Goal: Transaction & Acquisition: Obtain resource

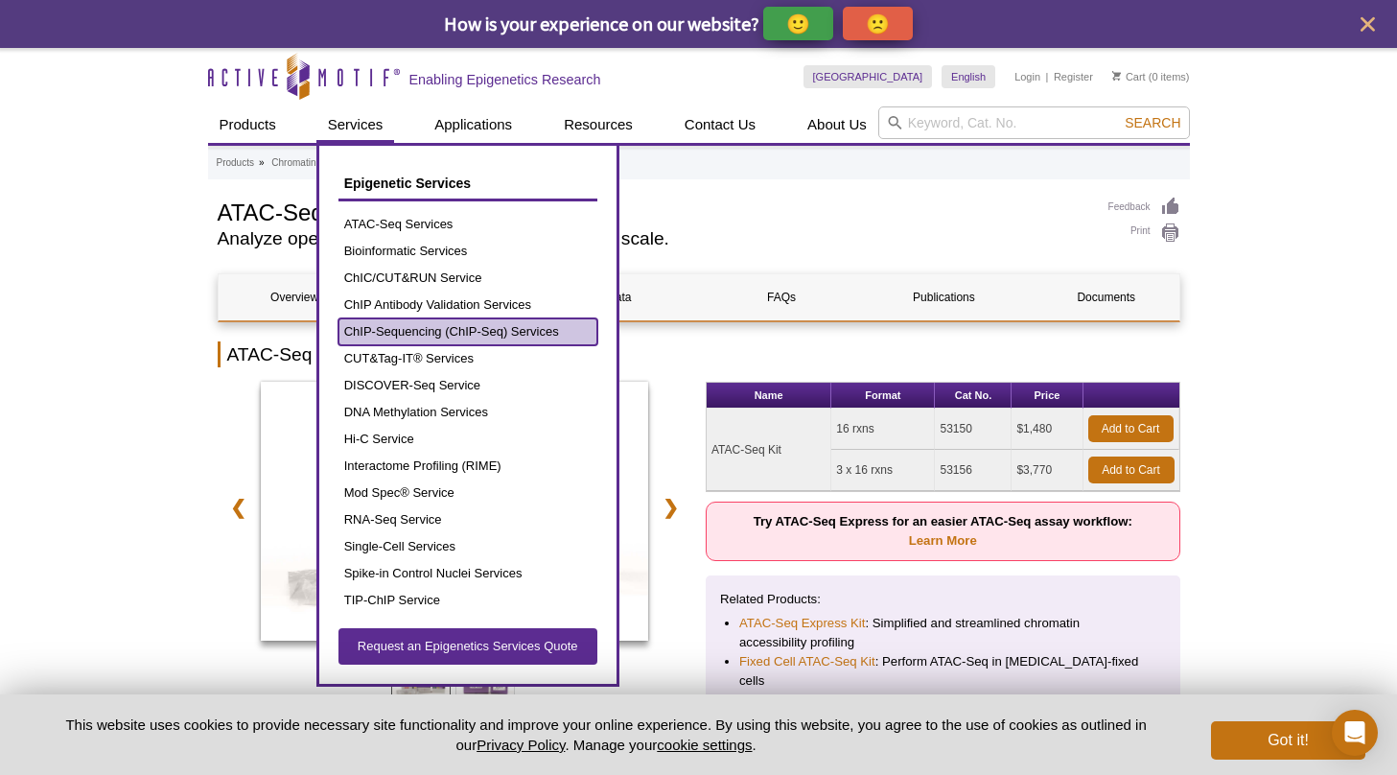
click at [482, 335] on link "ChIP-Sequencing (ChIP-Seq) Services" at bounding box center [468, 331] width 259 height 27
click at [491, 331] on link "ChIP-Sequencing (ChIP-Seq) Services" at bounding box center [468, 331] width 259 height 27
click at [487, 331] on link "ChIP-Sequencing (ChIP-Seq) Services" at bounding box center [468, 331] width 259 height 27
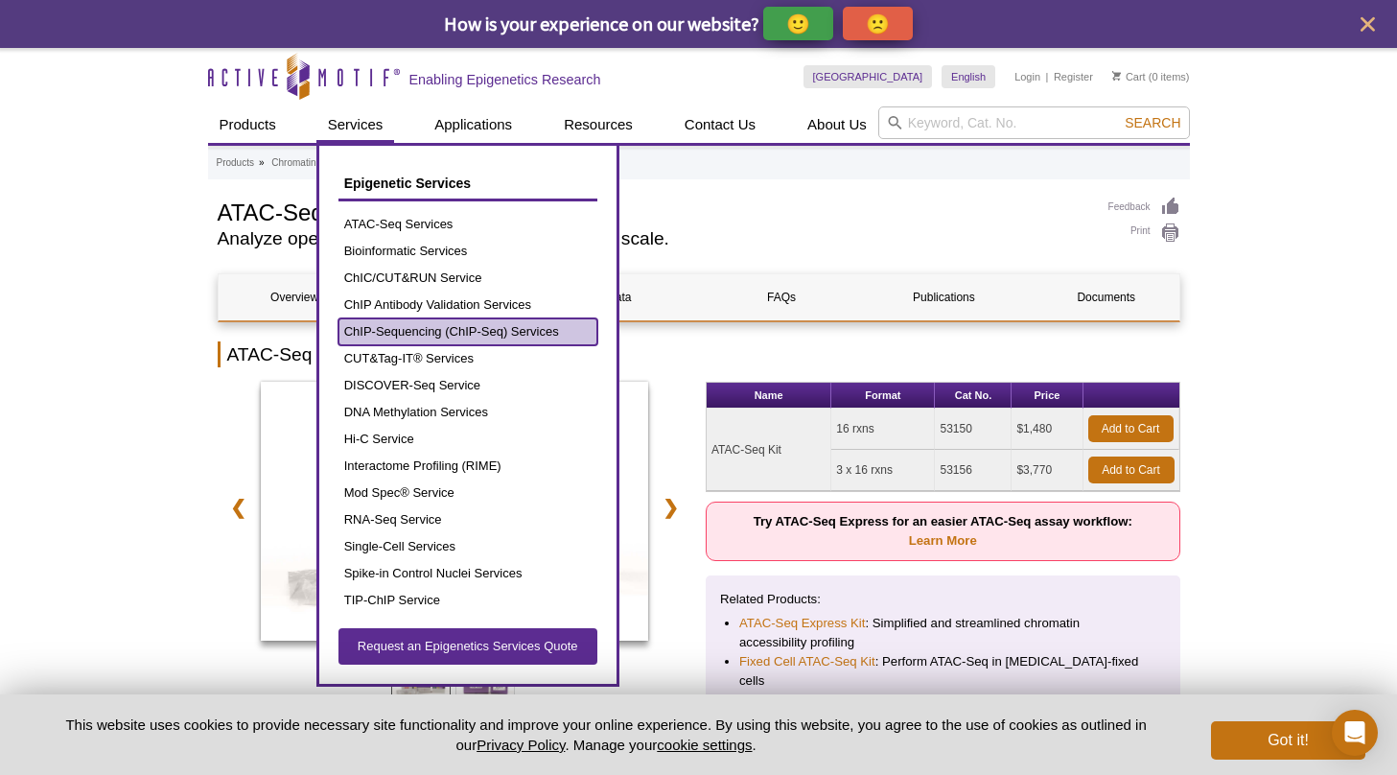
click at [487, 331] on link "ChIP-Sequencing (ChIP-Seq) Services" at bounding box center [468, 331] width 259 height 27
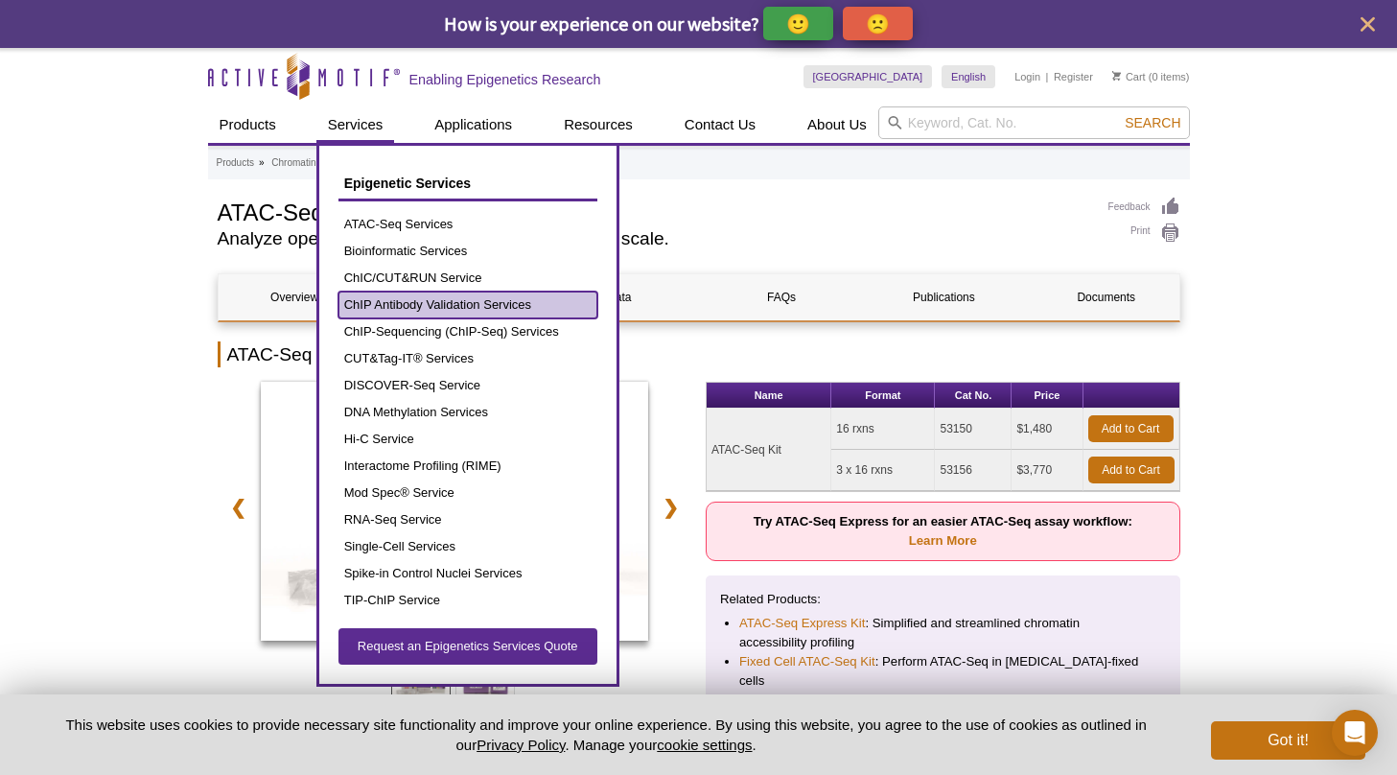
click at [455, 308] on link "ChIP Antibody Validation Services" at bounding box center [468, 305] width 259 height 27
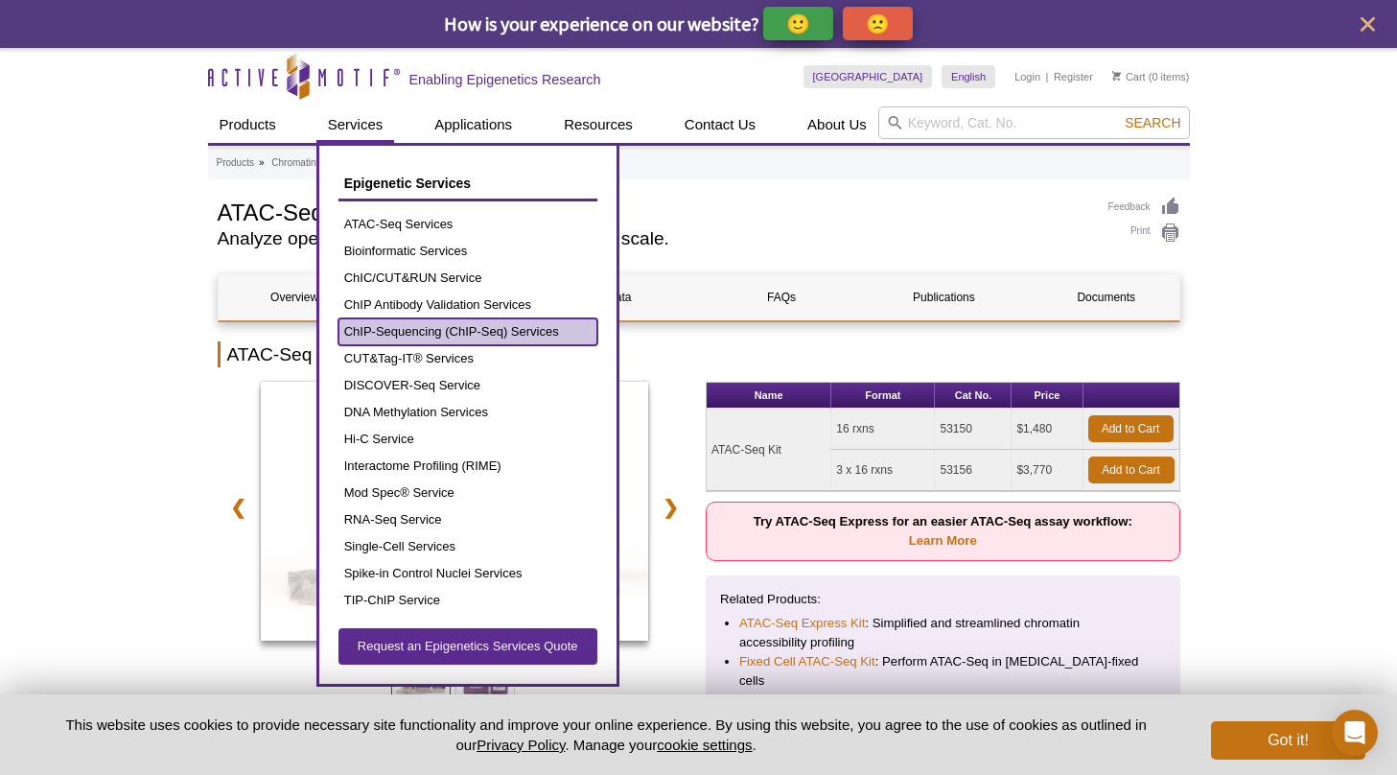
click at [449, 335] on link "ChIP-Sequencing (ChIP-Seq) Services" at bounding box center [468, 331] width 259 height 27
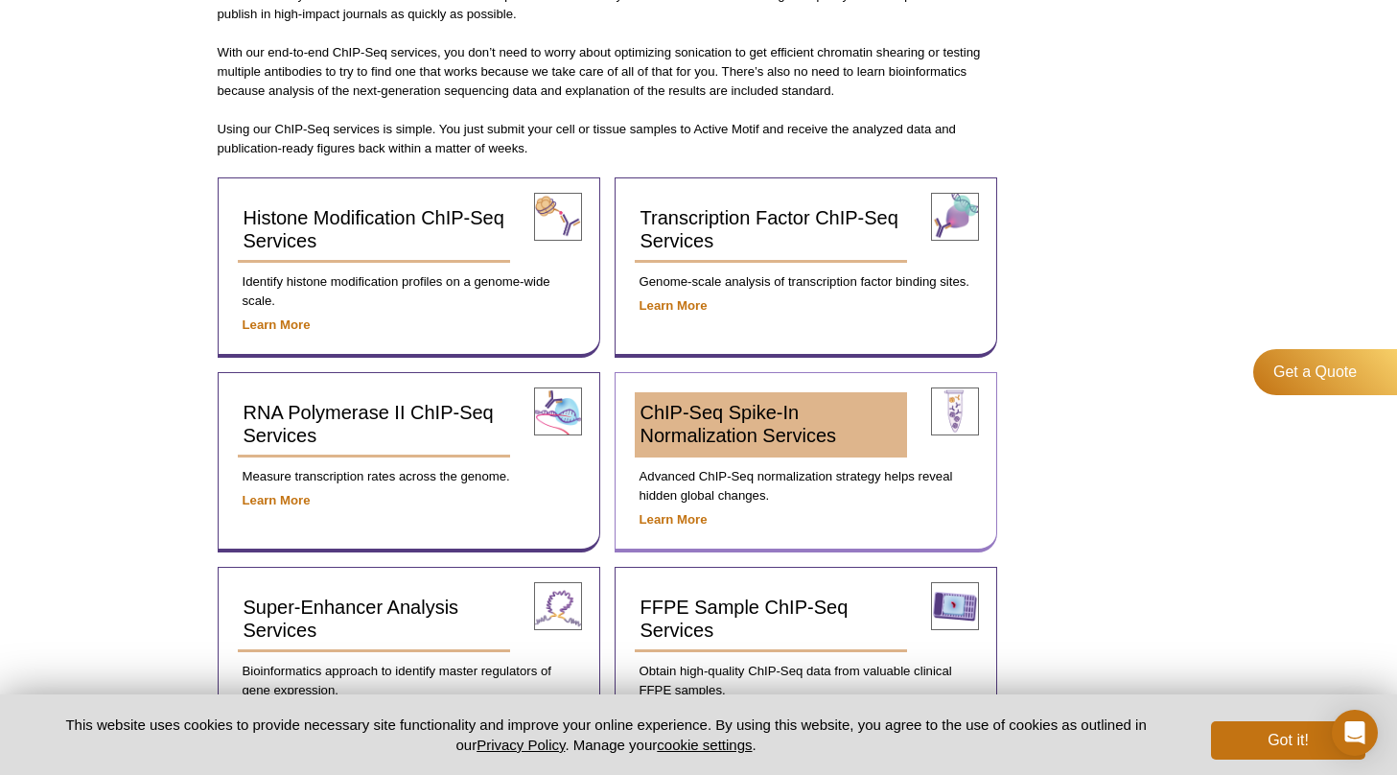
scroll to position [585, 0]
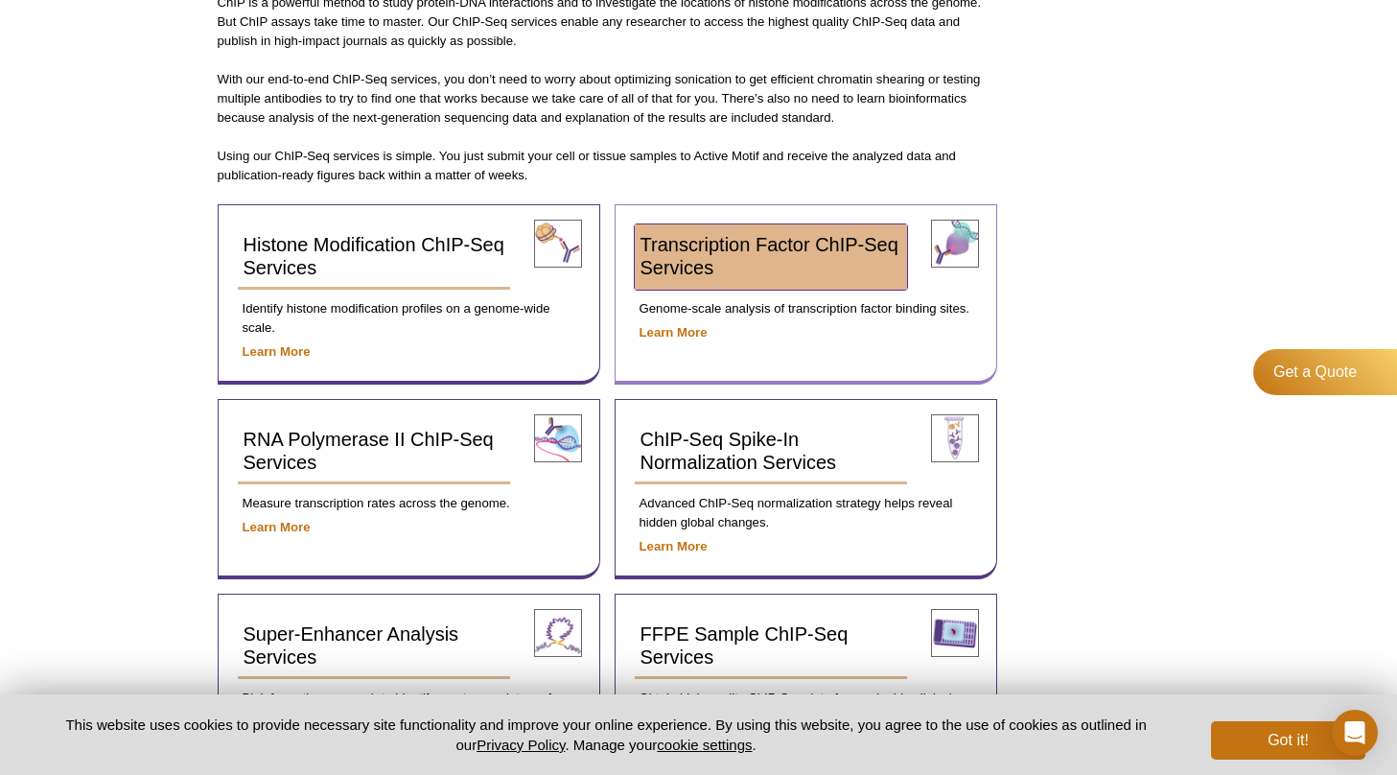
click at [716, 252] on span "Transcription Factor ChIP-Seq Services" at bounding box center [770, 256] width 258 height 44
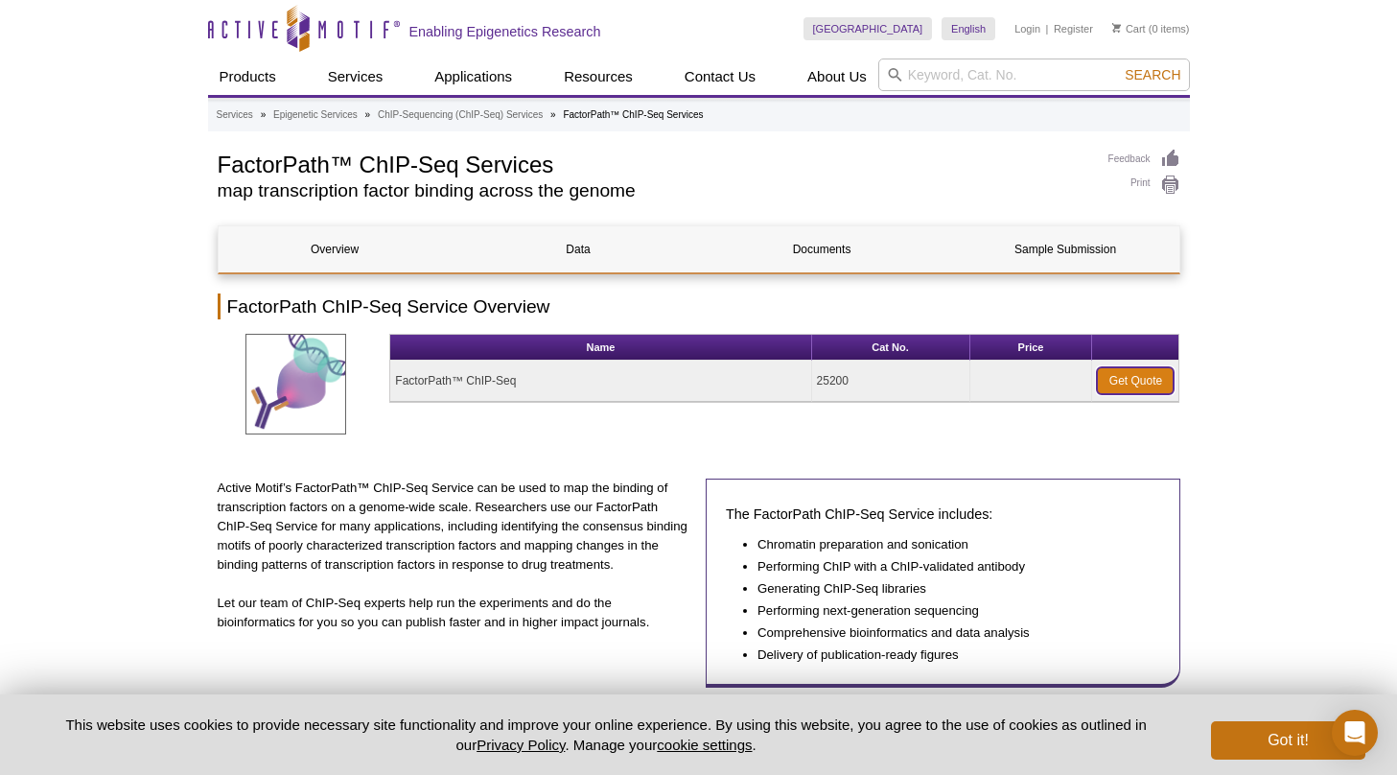
click at [1160, 367] on link "Get Quote" at bounding box center [1135, 380] width 77 height 27
